Goal: Task Accomplishment & Management: Manage account settings

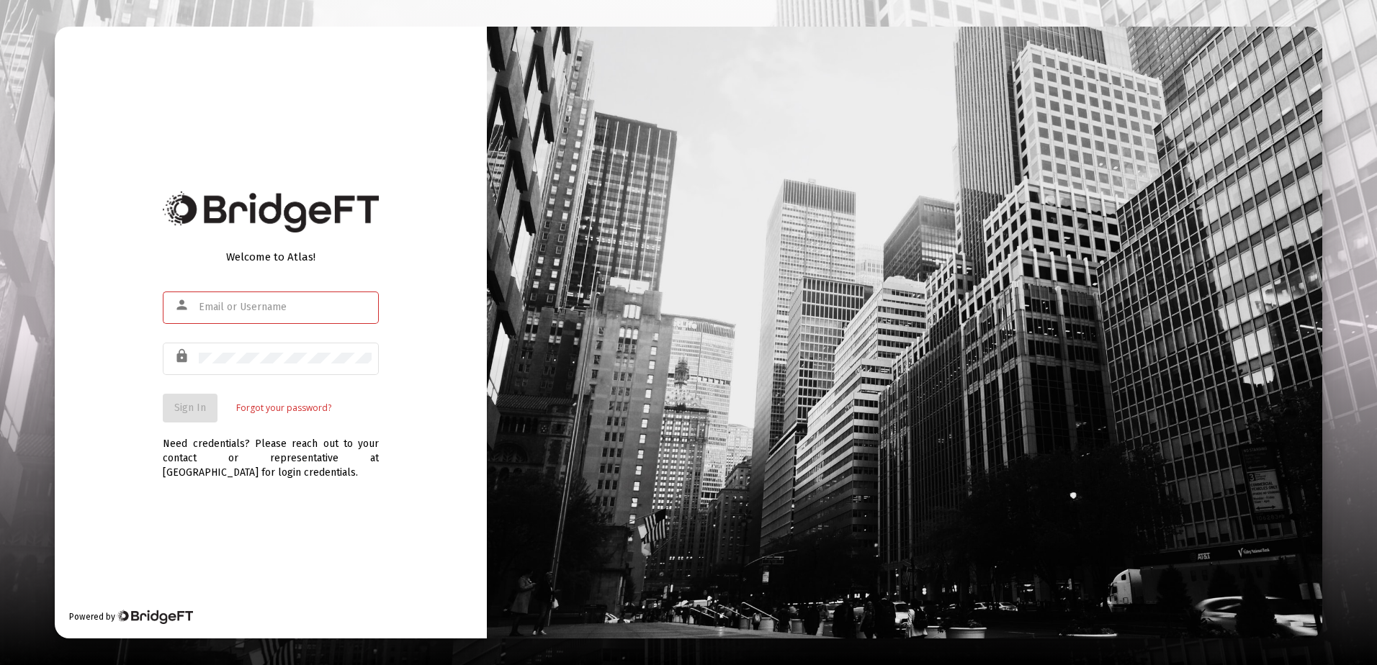
type input "[PERSON_NAME][EMAIL_ADDRESS][DOMAIN_NAME]"
drag, startPoint x: 327, startPoint y: 563, endPoint x: 331, endPoint y: 535, distance: 28.4
click at [331, 540] on div "Welcome to Atlas! person [PERSON_NAME][EMAIL_ADDRESS][DOMAIN_NAME] lock Sign In…" at bounding box center [271, 333] width 432 height 612
click at [198, 408] on span "Sign In" at bounding box center [190, 408] width 32 height 12
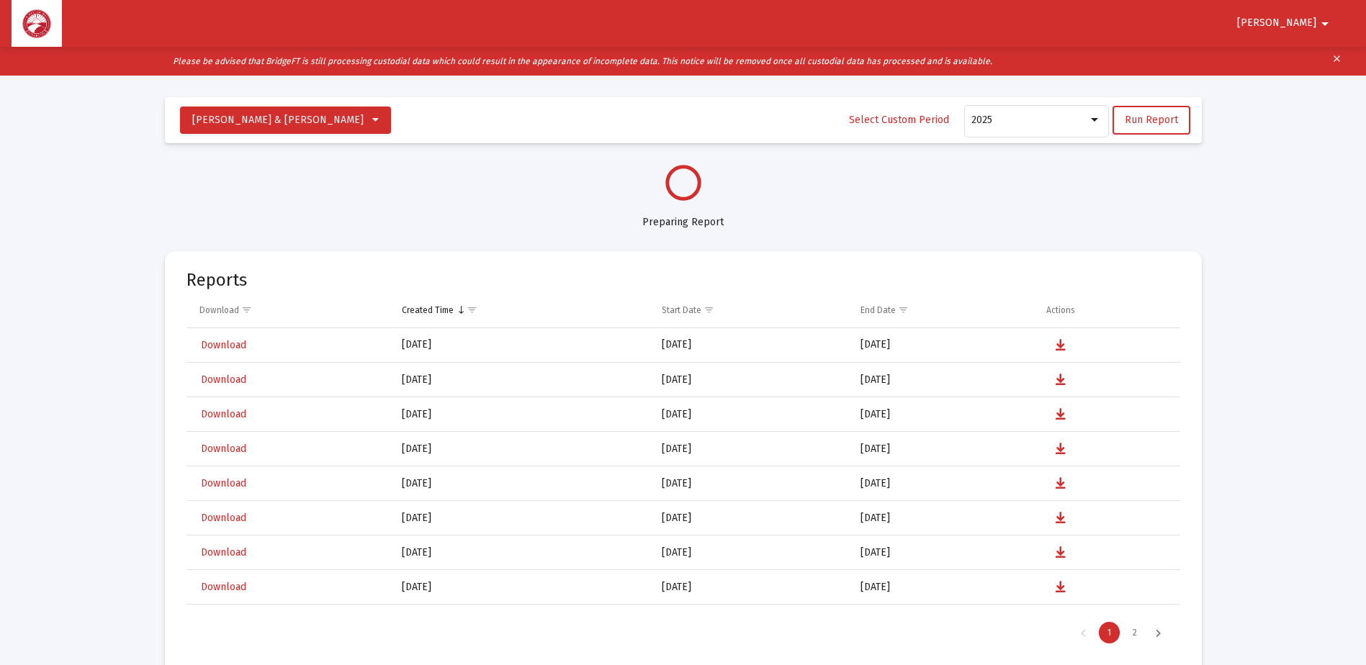
select select "View all"
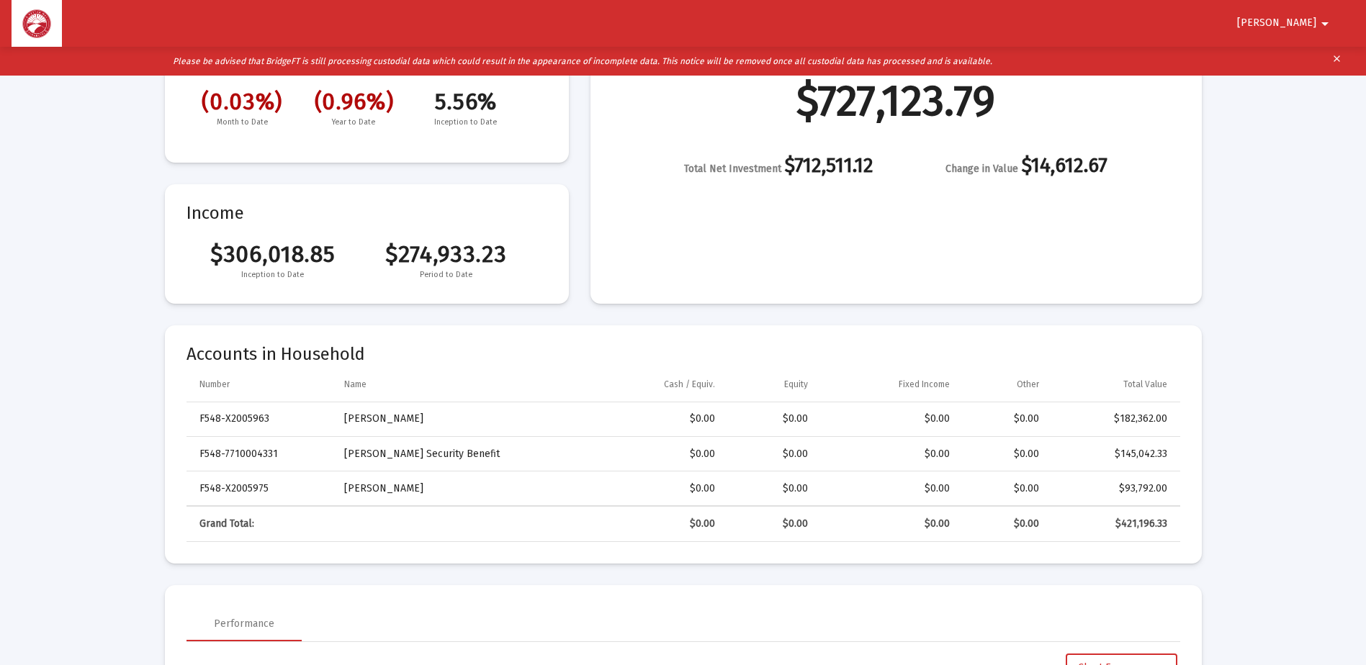
scroll to position [216, 0]
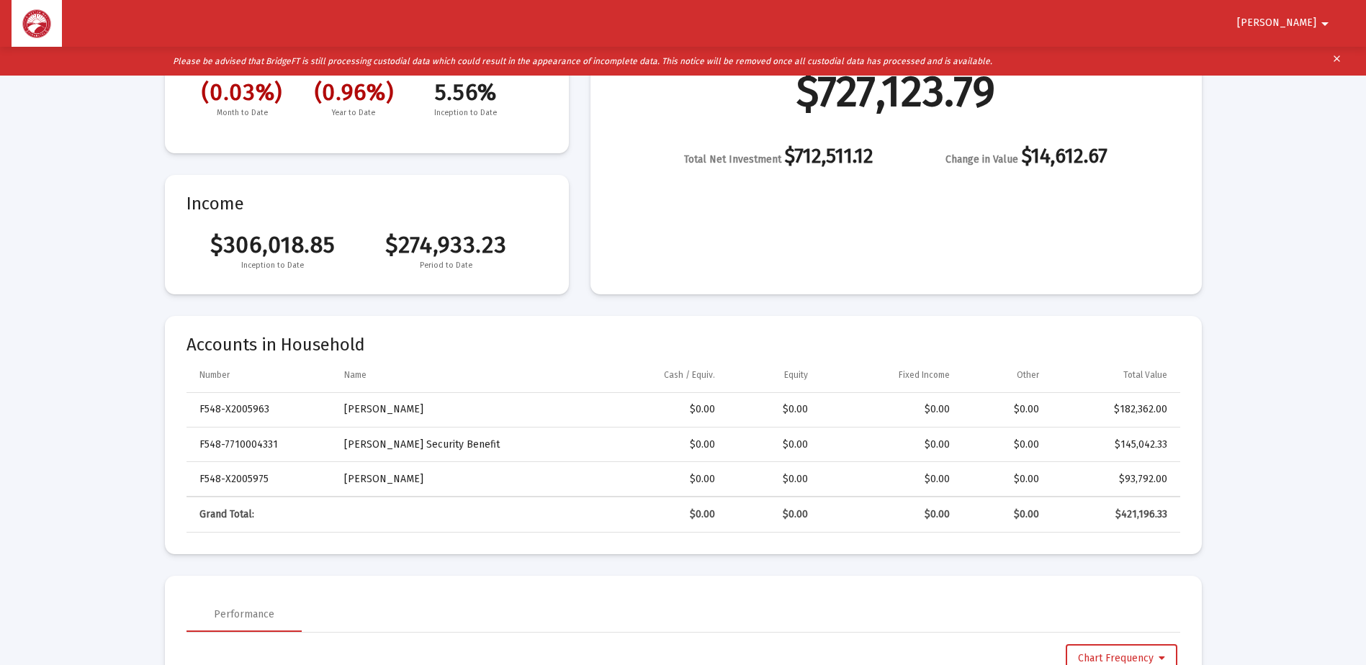
click at [1298, 18] on span "[PERSON_NAME]" at bounding box center [1276, 23] width 79 height 12
click at [1304, 56] on button "Logout" at bounding box center [1307, 61] width 81 height 35
